Goal: Transaction & Acquisition: Purchase product/service

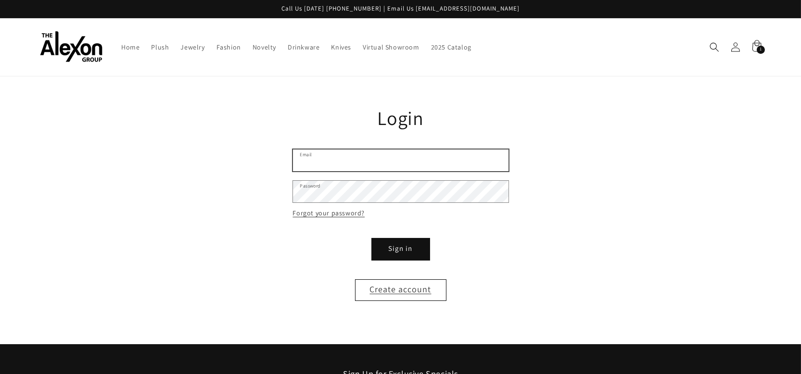
click at [318, 156] on input "Email" at bounding box center [401, 161] width 216 height 22
click at [330, 153] on input "Email" at bounding box center [401, 161] width 216 height 22
type input "**********"
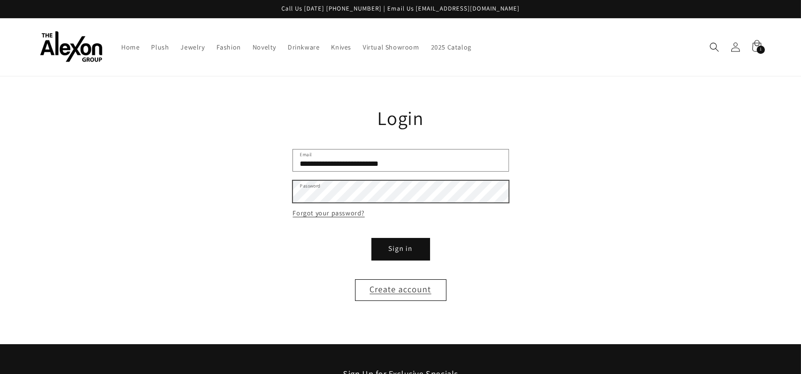
click at [372, 239] on button "Sign in" at bounding box center [401, 250] width 58 height 22
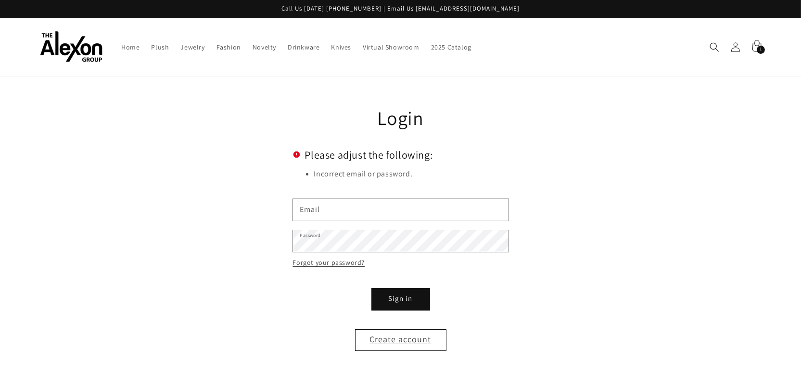
click at [553, 103] on main "Reset your password We will send you an email to reset your password Email Subm…" at bounding box center [400, 236] width 801 height 318
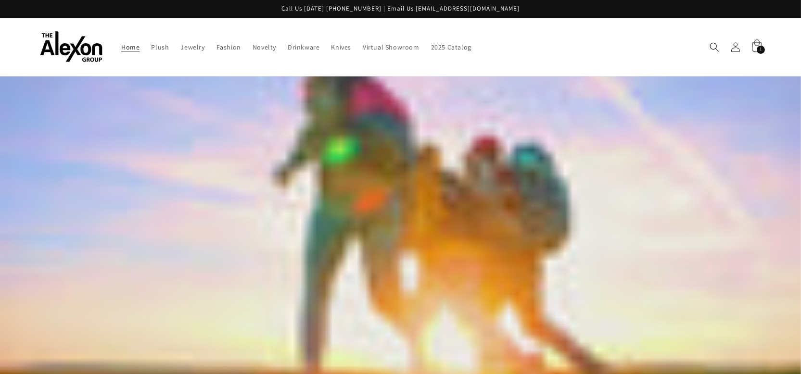
click at [756, 43] on icon at bounding box center [756, 47] width 23 height 23
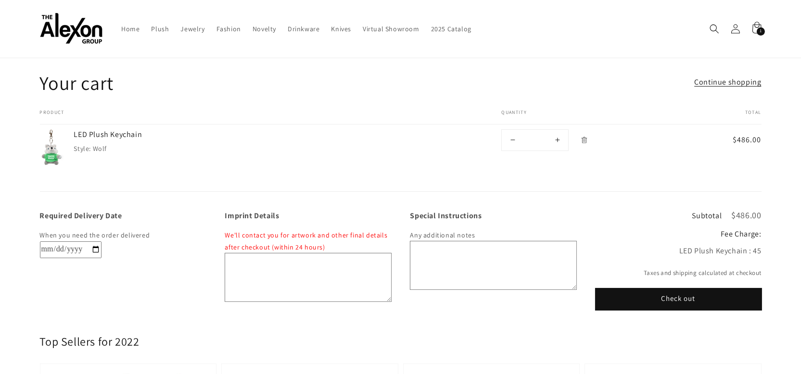
scroll to position [29, 0]
click at [676, 290] on button "Check out" at bounding box center [679, 301] width 166 height 22
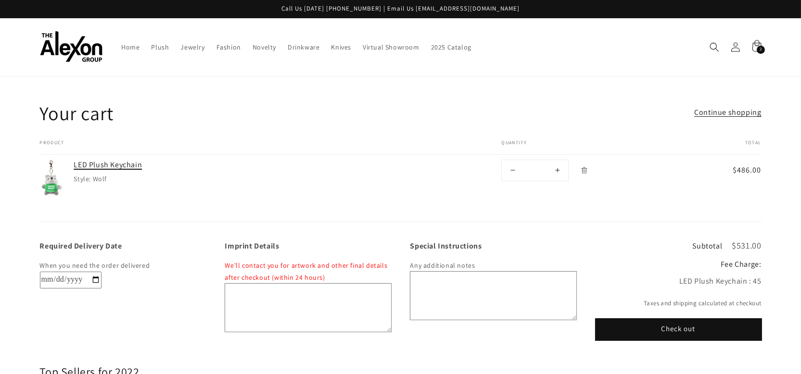
click at [91, 160] on link "LED Plush Keychain" at bounding box center [146, 165] width 144 height 11
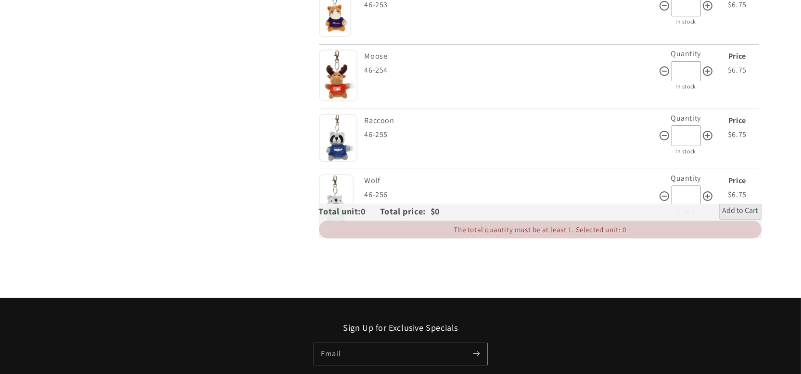
scroll to position [481, 0]
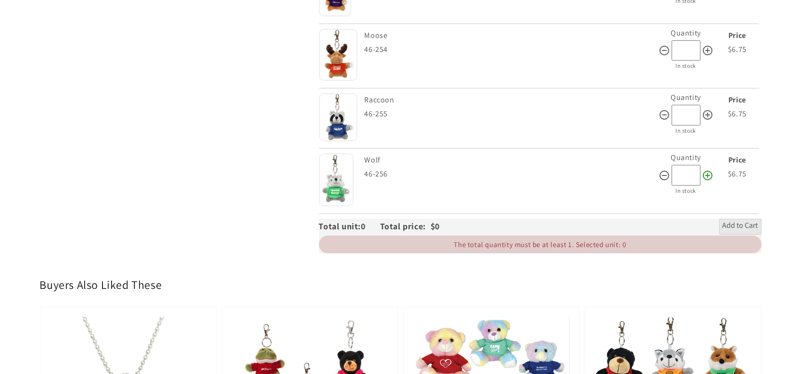
click at [709, 170] on icon at bounding box center [708, 176] width 12 height 12
click at [660, 171] on icon at bounding box center [665, 176] width 10 height 10
click at [704, 170] on icon at bounding box center [708, 176] width 12 height 12
click at [706, 170] on icon at bounding box center [708, 176] width 12 height 12
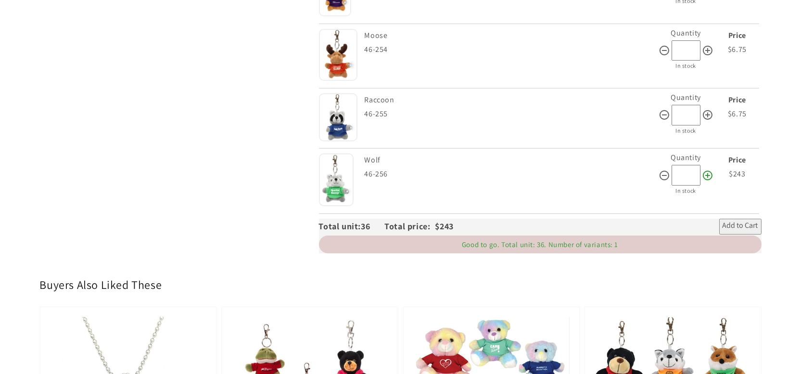
click at [706, 170] on icon at bounding box center [708, 176] width 12 height 12
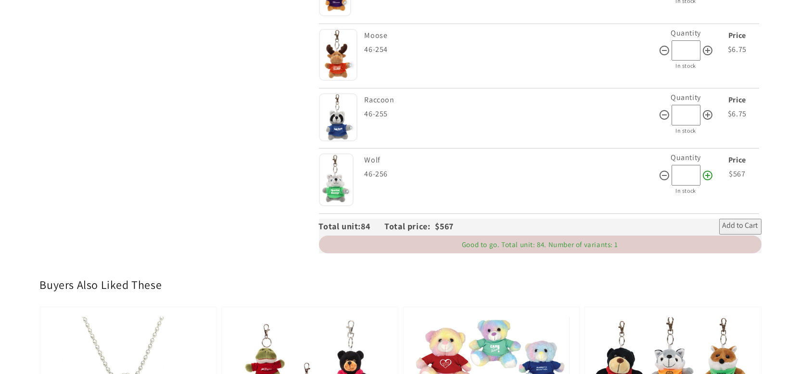
click at [706, 170] on icon at bounding box center [708, 176] width 12 height 12
click at [661, 170] on icon at bounding box center [665, 176] width 12 height 12
click at [665, 171] on icon at bounding box center [665, 176] width 10 height 10
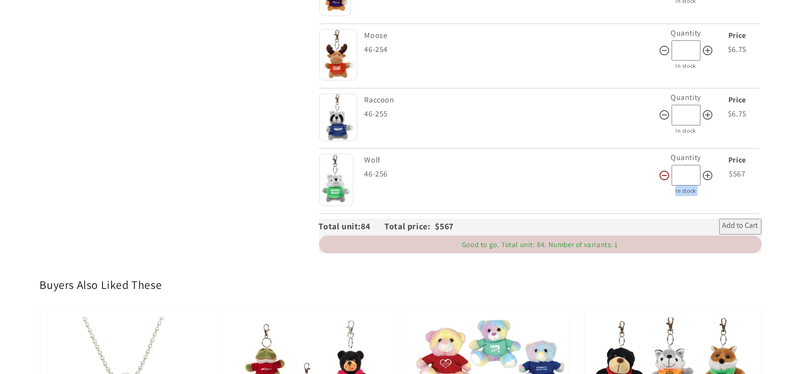
click at [665, 170] on icon at bounding box center [665, 176] width 12 height 12
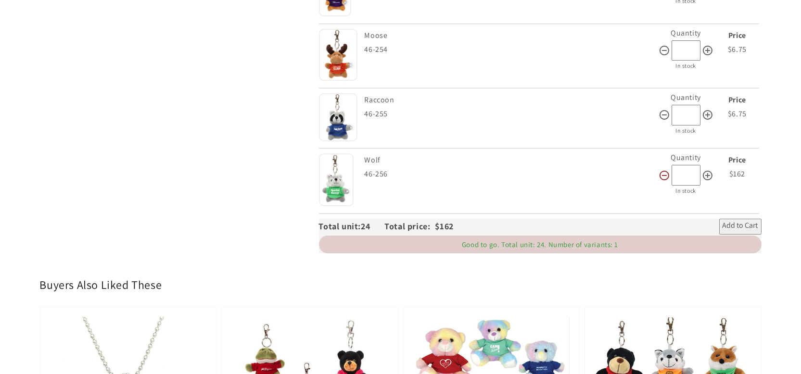
click at [661, 170] on icon at bounding box center [665, 176] width 12 height 12
type input "*"
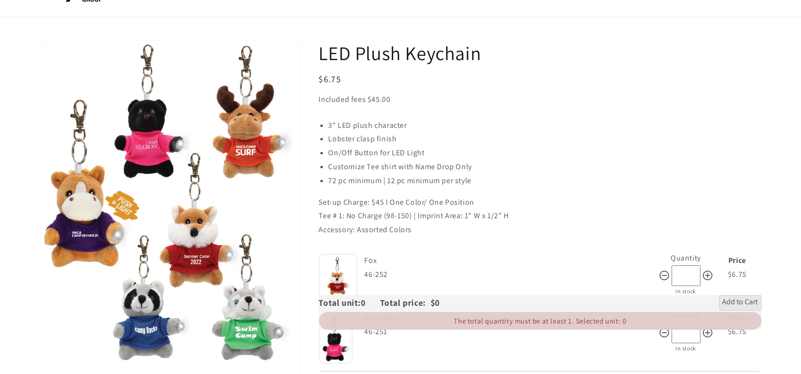
scroll to position [0, 0]
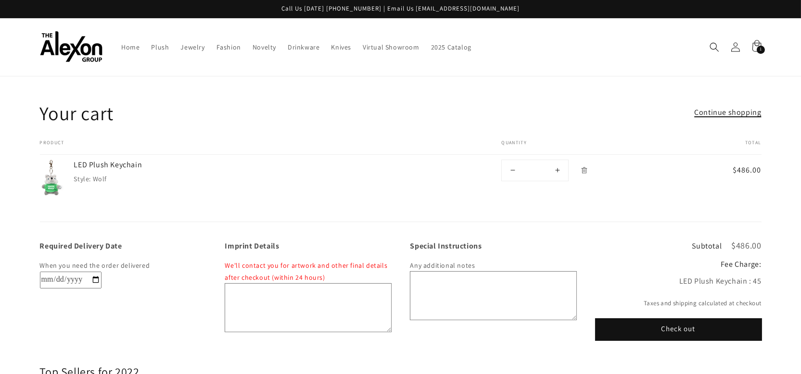
click at [716, 106] on link "Continue shopping" at bounding box center [727, 113] width 67 height 14
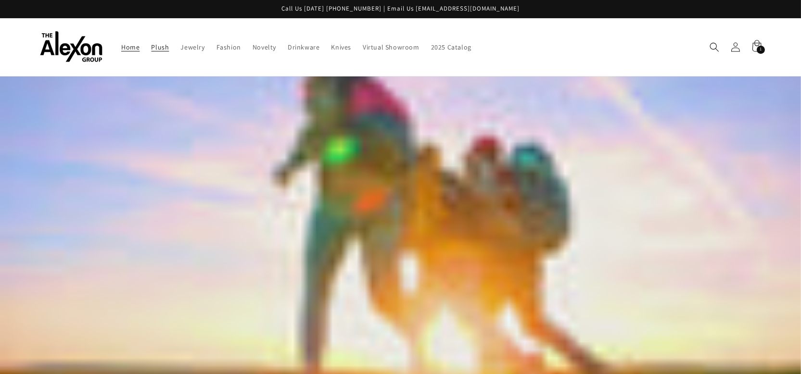
click at [151, 43] on span "Plush" at bounding box center [160, 47] width 18 height 9
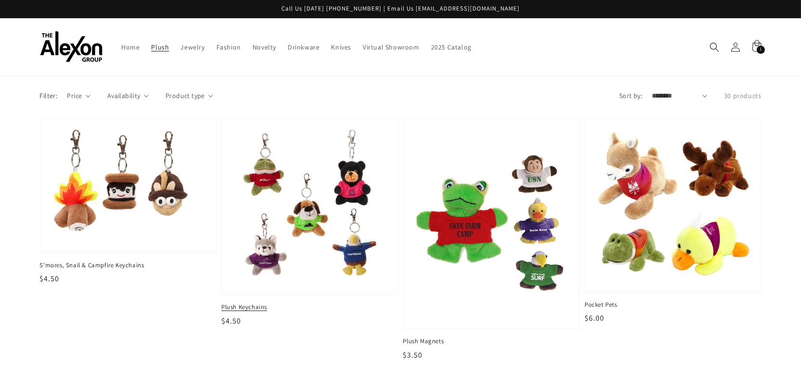
click at [234, 303] on span "Plush Keychains" at bounding box center [309, 307] width 177 height 9
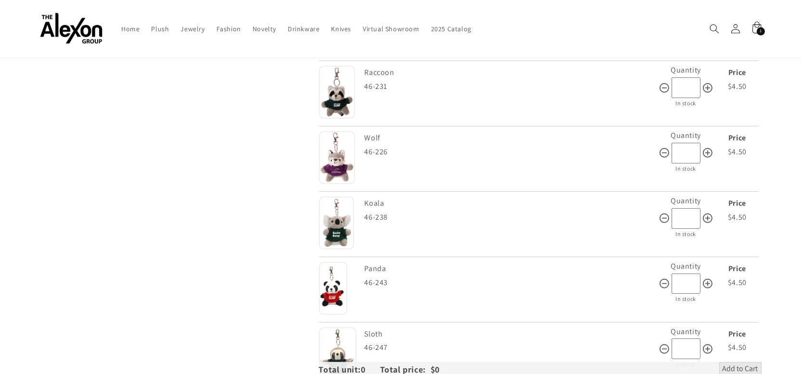
scroll to position [963, 0]
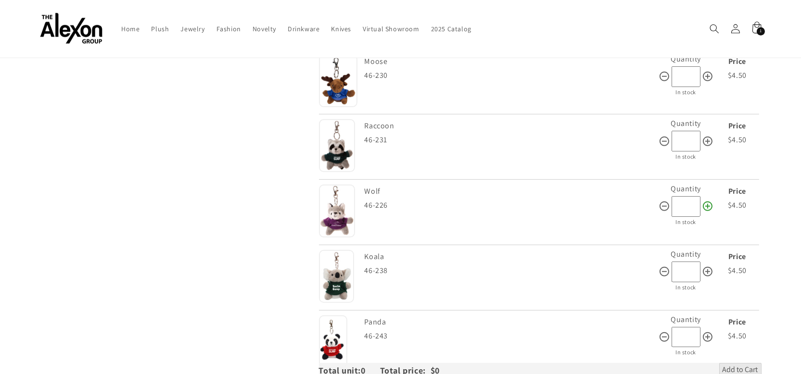
click at [706, 202] on icon at bounding box center [708, 207] width 10 height 10
click at [706, 201] on icon at bounding box center [708, 207] width 12 height 12
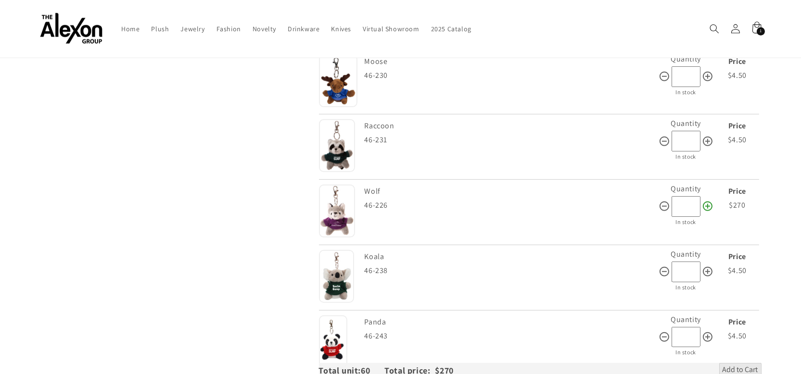
click at [706, 201] on icon at bounding box center [708, 207] width 12 height 12
type input "**"
click at [731, 365] on span "Add to Cart" at bounding box center [741, 371] width 36 height 12
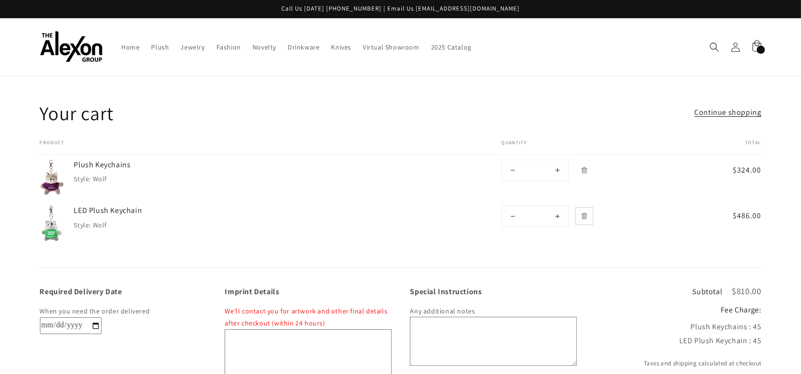
click at [586, 213] on icon "Remove LED Plush Keychain - Wolf" at bounding box center [584, 216] width 7 height 7
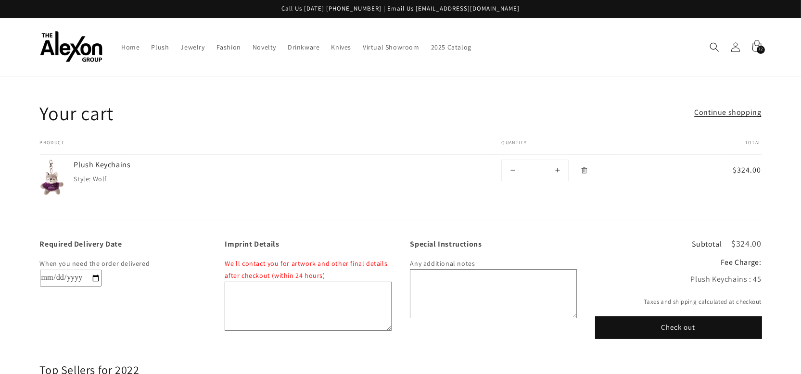
drag, startPoint x: 734, startPoint y: 161, endPoint x: 769, endPoint y: 161, distance: 34.7
click at [769, 161] on cart-items "Your cart Continue shopping Your cart is empty Continue shopping Have an accoun…" at bounding box center [401, 161] width 770 height 120
drag, startPoint x: 769, startPoint y: 161, endPoint x: 784, endPoint y: 237, distance: 77.5
click at [784, 237] on div "Required Delivery Date When you need the order delivered Imprint Details We'll …" at bounding box center [401, 279] width 770 height 118
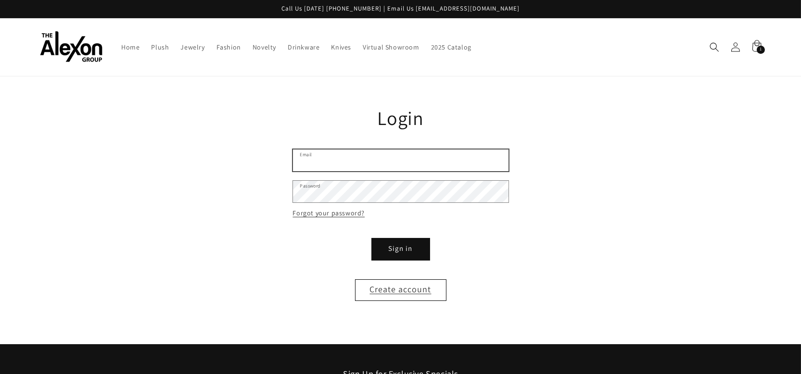
click at [346, 152] on input "Email" at bounding box center [401, 161] width 216 height 22
click at [327, 152] on input "Email" at bounding box center [401, 161] width 216 height 22
type input "**********"
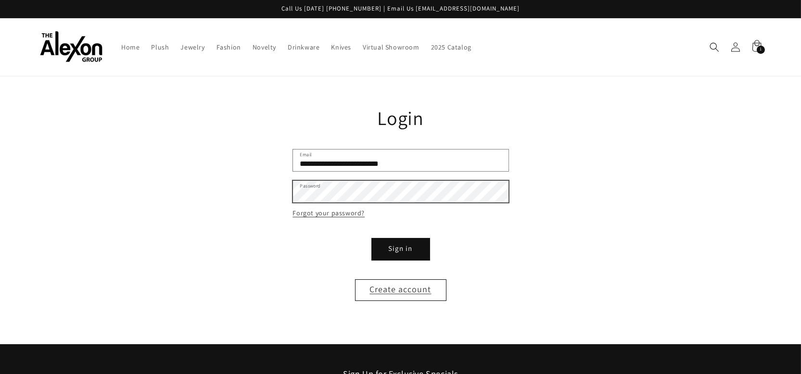
click at [372, 239] on button "Sign in" at bounding box center [401, 250] width 58 height 22
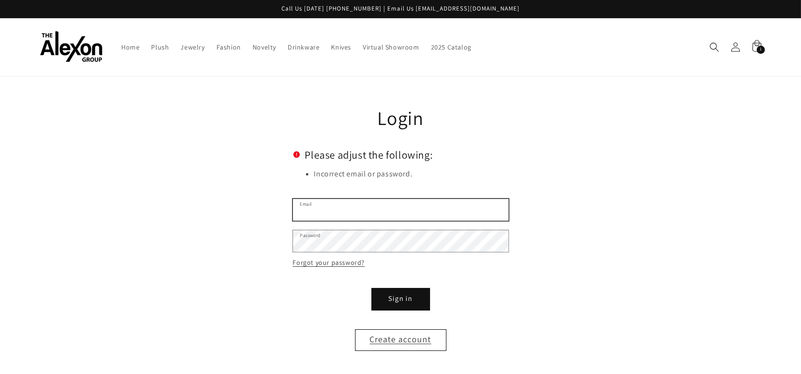
click at [327, 203] on input "Email" at bounding box center [401, 210] width 216 height 22
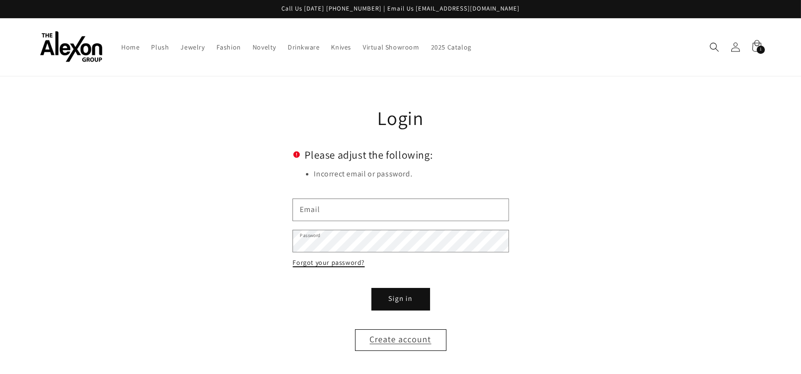
click at [322, 257] on link "Forgot your password?" at bounding box center [329, 263] width 72 height 12
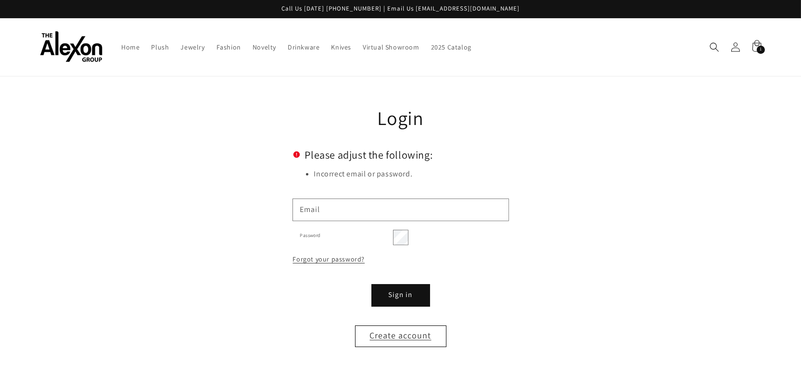
click at [0, 0] on input "Email" at bounding box center [0, 0] width 0 height 0
type input "**********"
click at [0, 0] on button "Submit" at bounding box center [0, 0] width 0 height 0
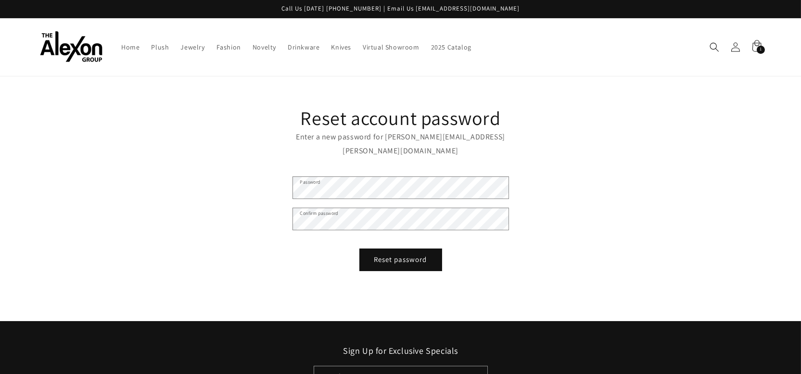
click at [545, 154] on main "Reset account password Enter a new password for [PERSON_NAME][EMAIL_ADDRESS][PE…" at bounding box center [400, 199] width 801 height 245
click at [225, 172] on main "Reset account password Enter a new password for gina.olivera@jpthegreat.org Pas…" at bounding box center [400, 199] width 801 height 245
click at [254, 165] on main "Reset account password Enter a new password for gina.olivera@jpthegreat.org Pas…" at bounding box center [400, 199] width 801 height 245
click at [585, 181] on main "Reset account password Enter a new password for gina.olivera@jpthegreat.org Pas…" at bounding box center [400, 199] width 801 height 245
click at [397, 249] on button "Reset password" at bounding box center [401, 260] width 82 height 22
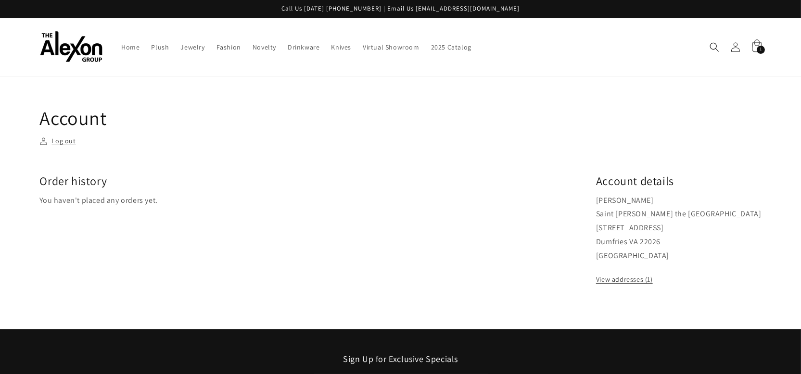
click at [760, 46] on span "1" at bounding box center [761, 50] width 2 height 8
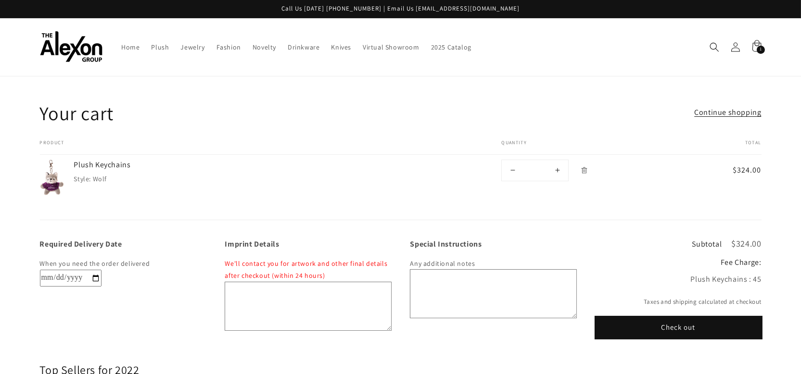
click at [684, 317] on button "Check out" at bounding box center [679, 328] width 166 height 22
click at [582, 101] on div "Your cart Continue shopping" at bounding box center [401, 113] width 722 height 25
click at [564, 101] on div "Your cart Continue shopping" at bounding box center [401, 113] width 722 height 25
click at [755, 43] on icon at bounding box center [756, 47] width 23 height 23
click at [257, 283] on textarea "Imprint Details" at bounding box center [308, 306] width 166 height 48
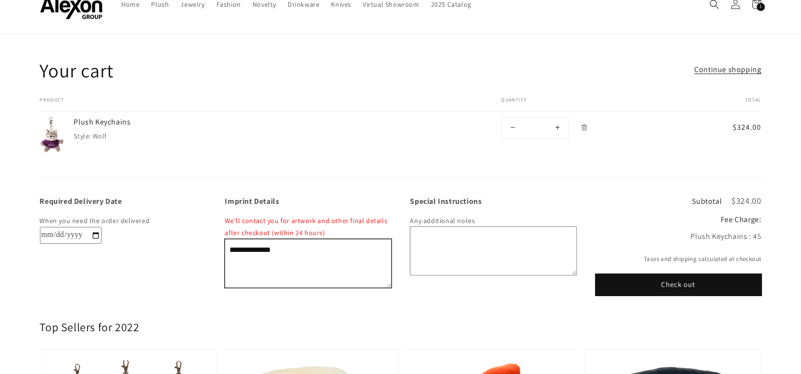
scroll to position [47, 0]
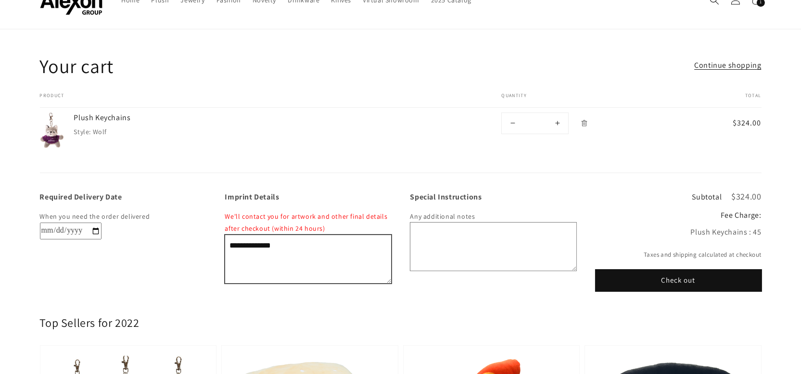
type textarea "**********"
click at [324, 155] on div "Product Total Quantity Total Plush Keychains Style: Wolf $324.00" at bounding box center [401, 133] width 722 height 80
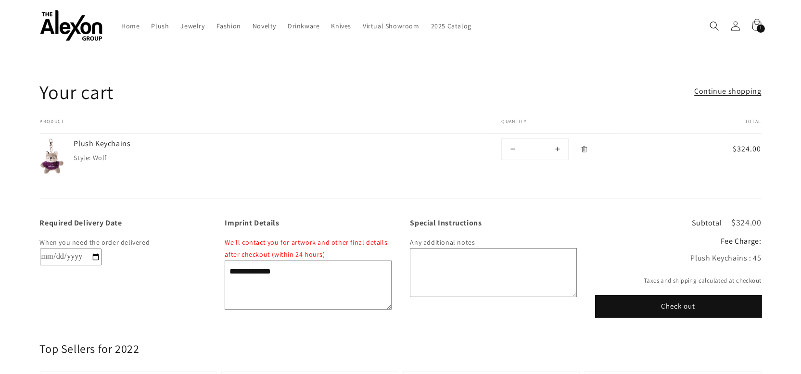
scroll to position [0, 0]
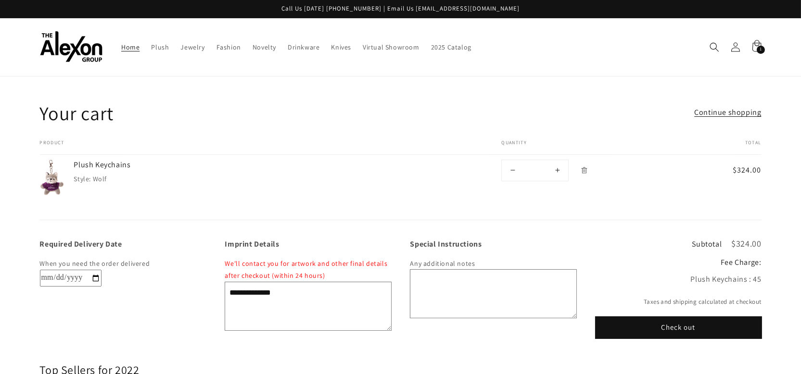
click at [121, 43] on span "Home" at bounding box center [130, 47] width 18 height 9
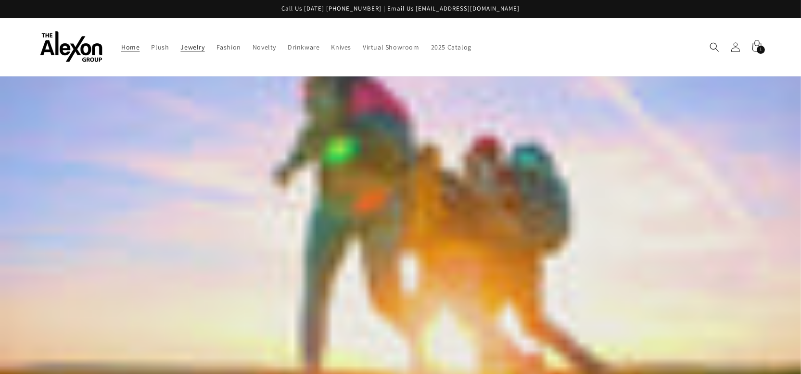
click at [180, 44] on span "Jewelry" at bounding box center [192, 47] width 24 height 9
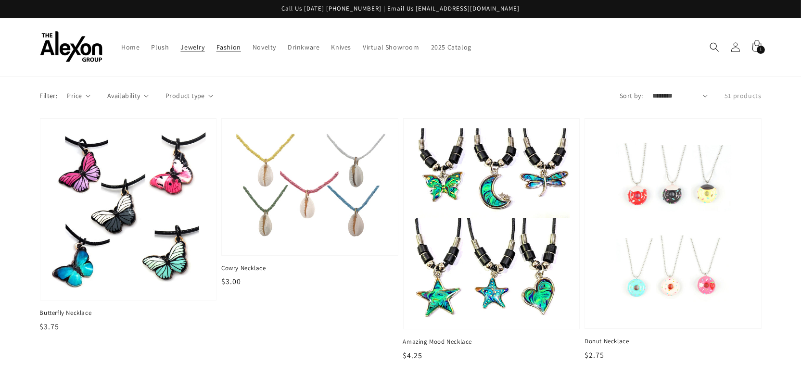
click at [217, 43] on span "Fashion" at bounding box center [229, 47] width 25 height 9
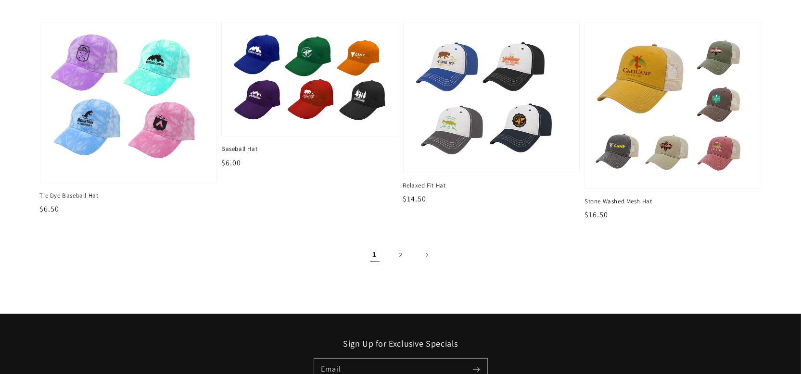
scroll to position [1262, 0]
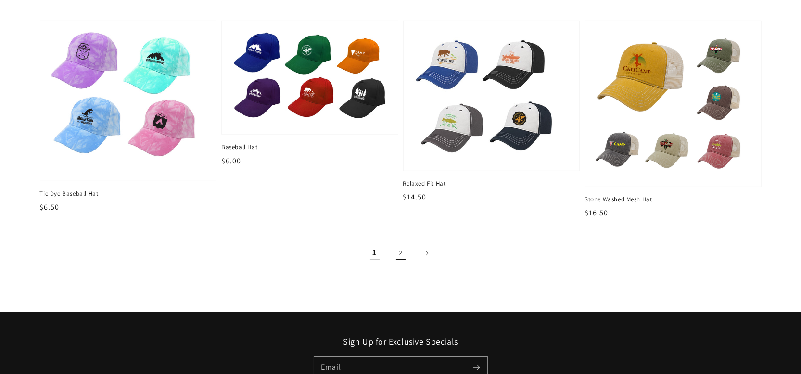
click at [399, 243] on link "2" at bounding box center [400, 253] width 21 height 21
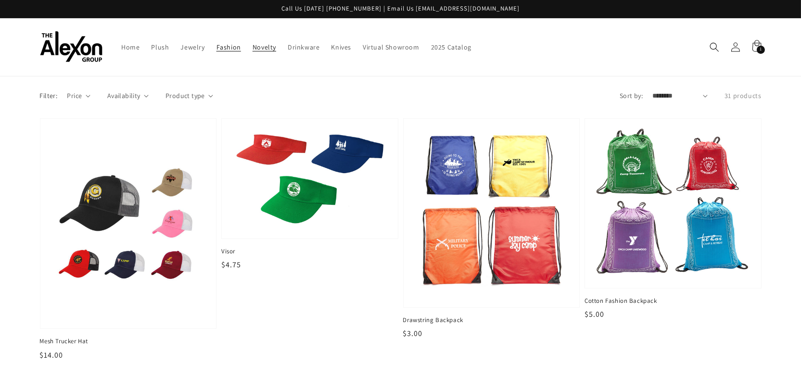
click at [253, 43] on span "Novelty" at bounding box center [265, 47] width 24 height 9
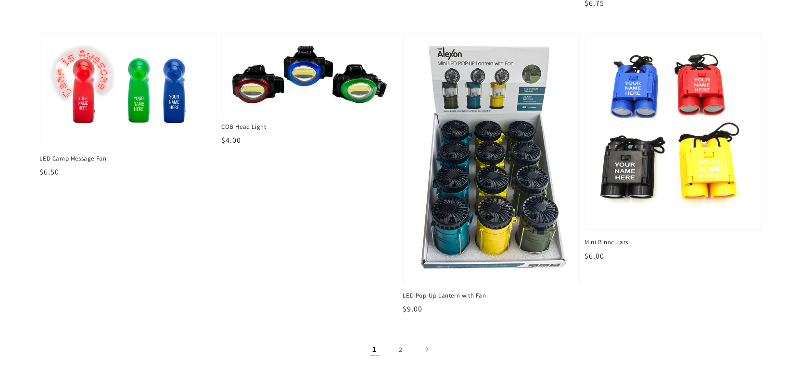
scroll to position [1364, 0]
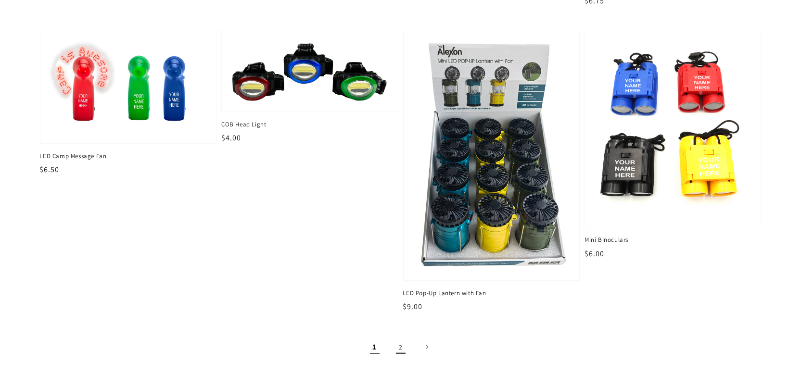
click at [399, 337] on link "2" at bounding box center [400, 347] width 21 height 21
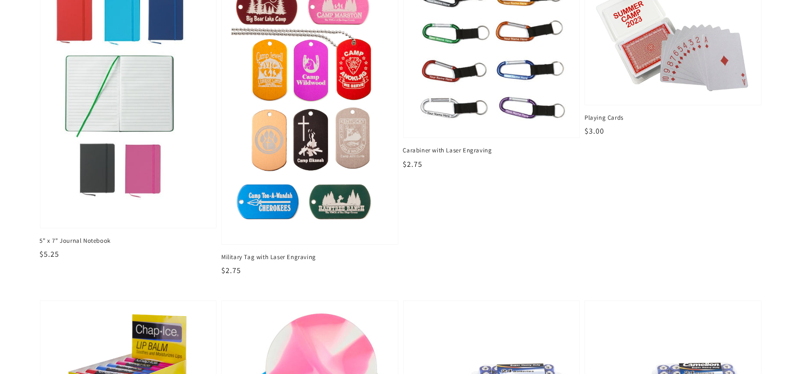
scroll to position [394, 0]
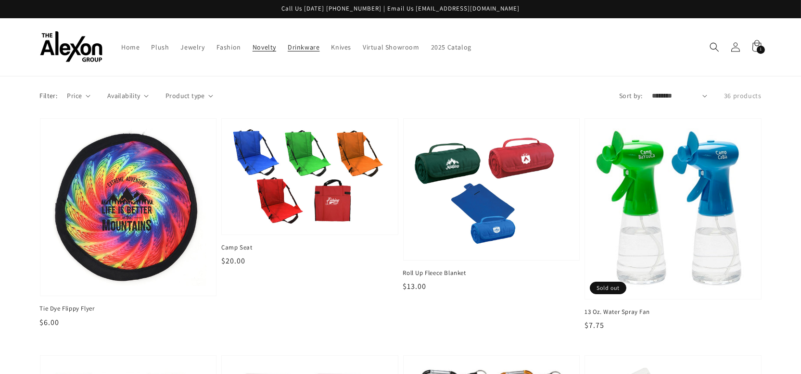
click at [288, 43] on span "Drinkware" at bounding box center [304, 47] width 32 height 9
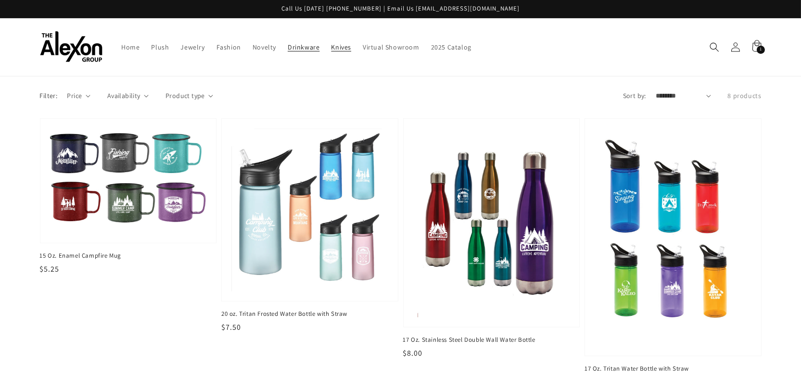
click at [331, 43] on span "Knives" at bounding box center [341, 47] width 20 height 9
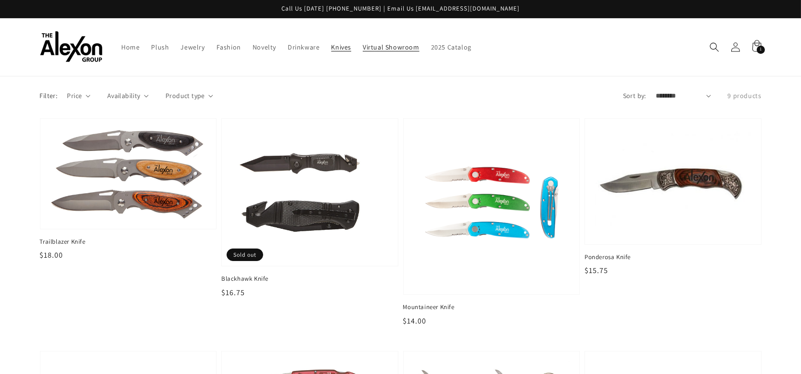
click at [363, 43] on span "Virtual Showroom" at bounding box center [391, 47] width 57 height 9
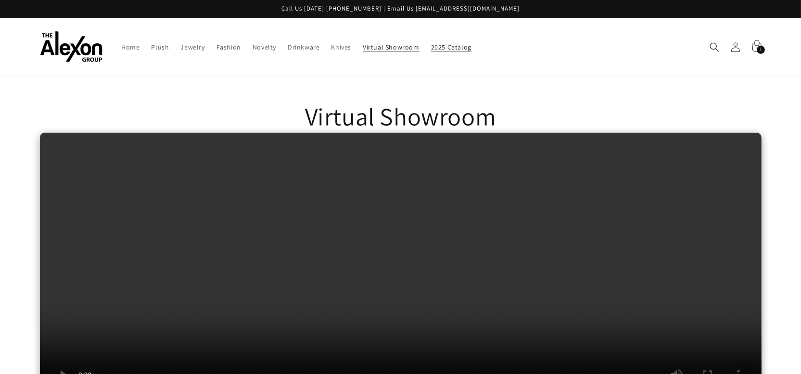
click at [439, 46] on span "2025 Catalog" at bounding box center [451, 47] width 40 height 9
